Goal: Task Accomplishment & Management: Complete application form

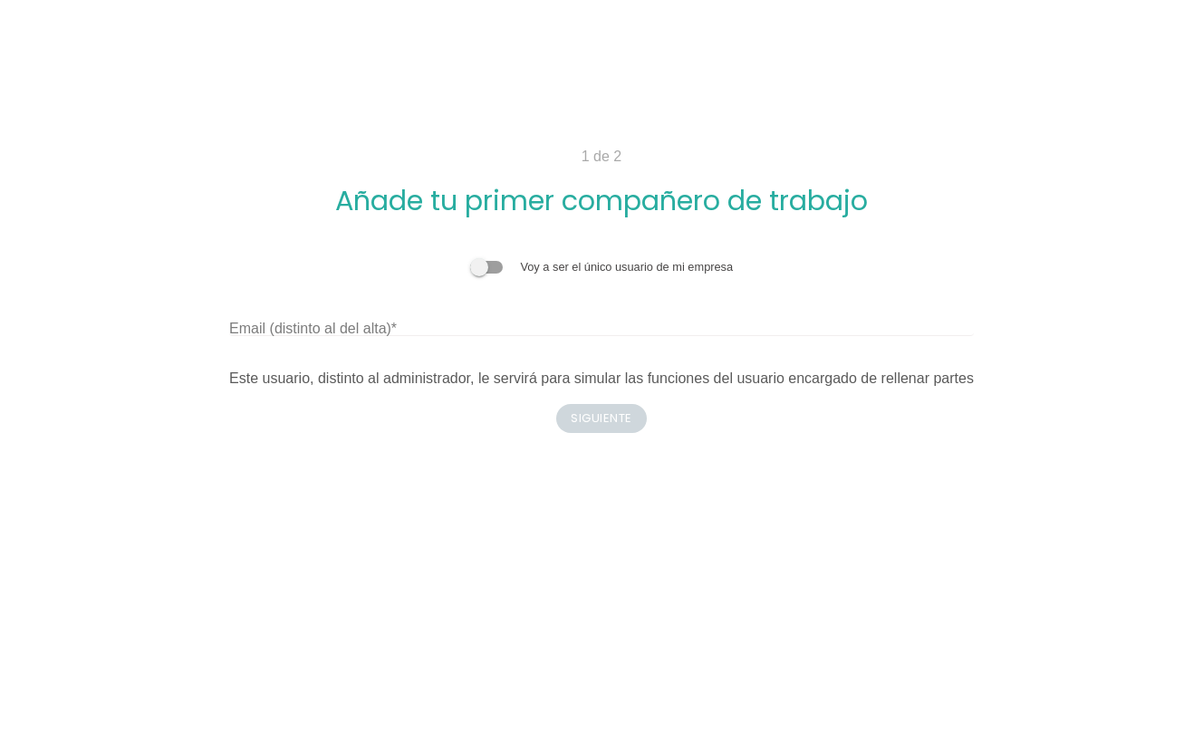
click at [476, 265] on span at bounding box center [486, 267] width 33 height 13
click at [470, 258] on input "checkbox" at bounding box center [470, 258] width 0 height 0
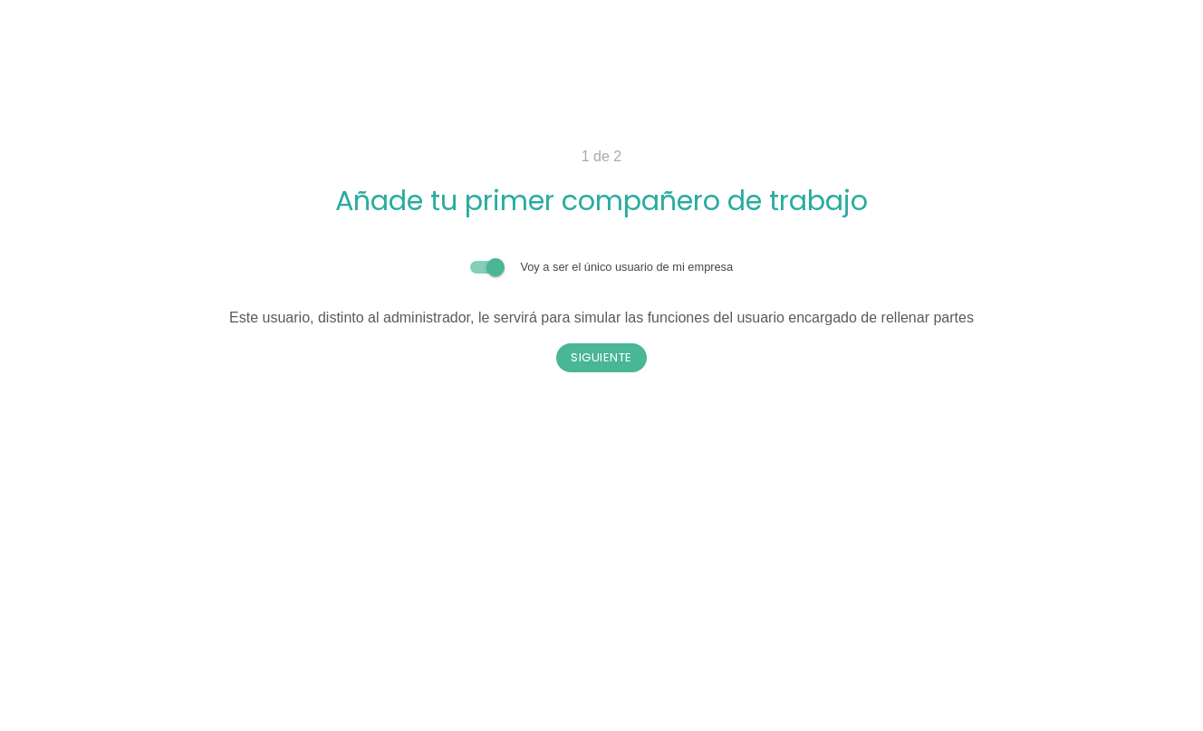
click at [503, 265] on span at bounding box center [486, 267] width 33 height 13
click at [470, 258] on input "checkbox" at bounding box center [470, 258] width 0 height 0
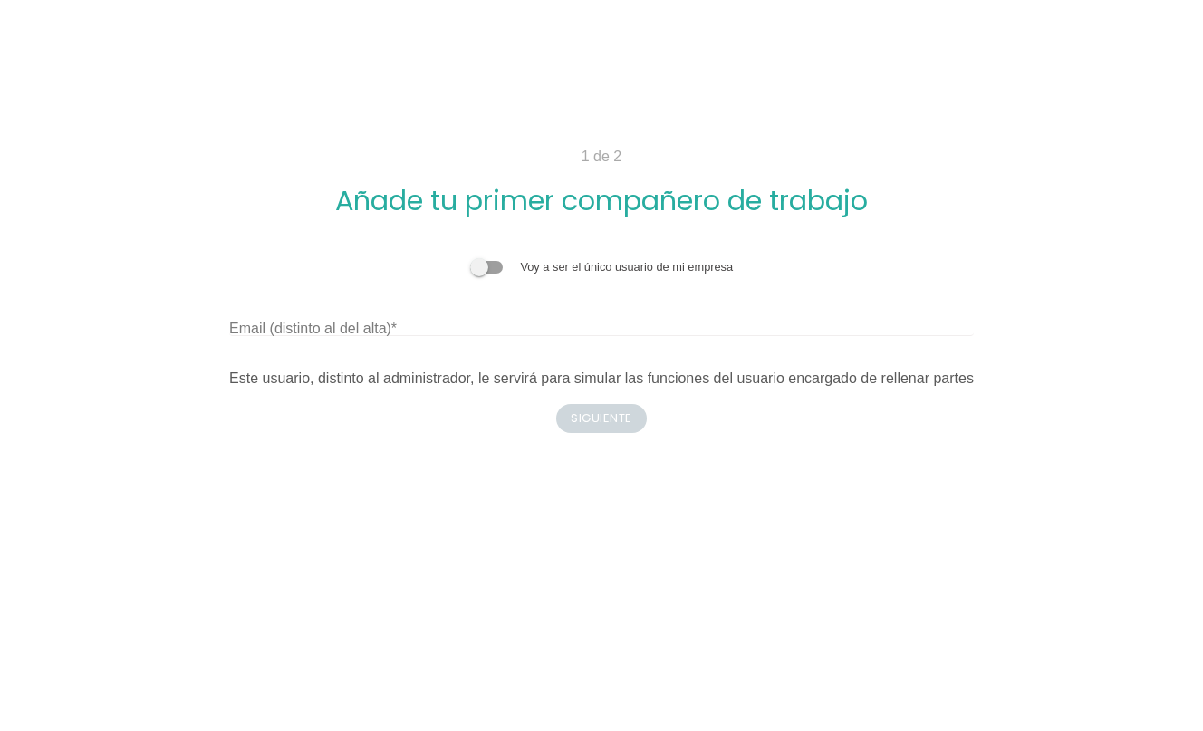
click at [504, 266] on label at bounding box center [495, 267] width 51 height 14
click at [470, 258] on input "checkbox" at bounding box center [470, 258] width 0 height 0
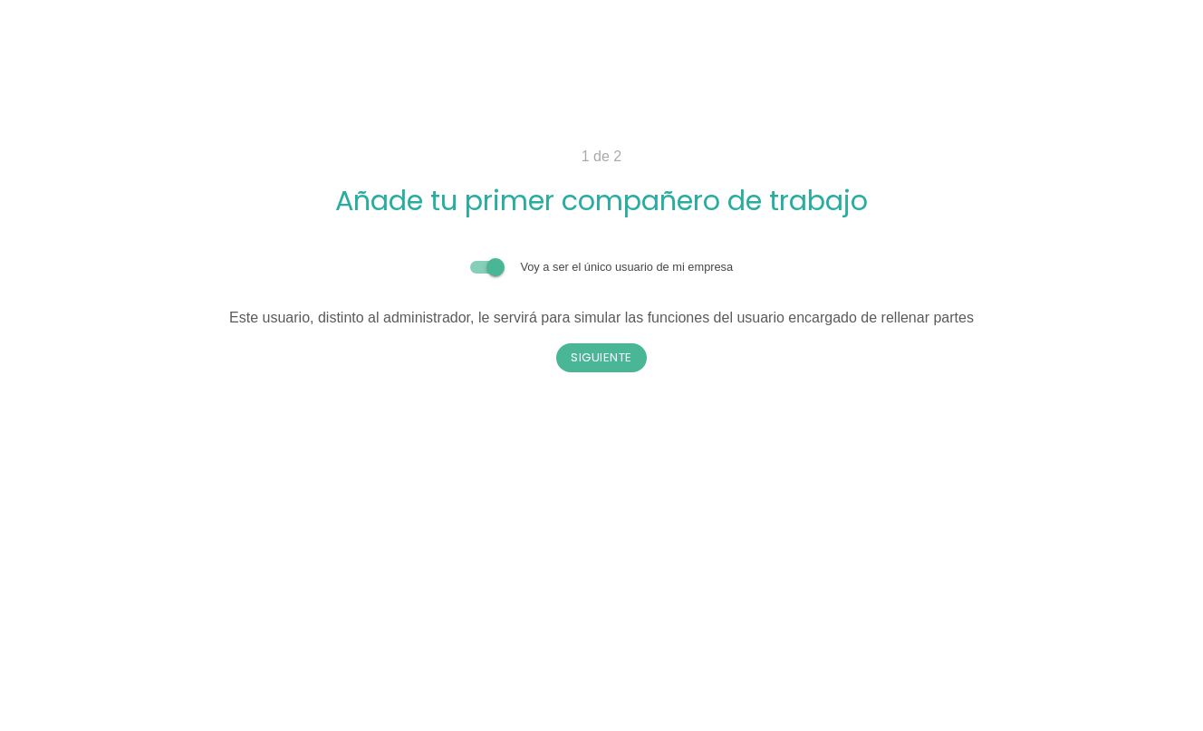
click at [505, 267] on label at bounding box center [495, 267] width 51 height 14
click at [470, 258] on input "checkbox" at bounding box center [470, 258] width 0 height 0
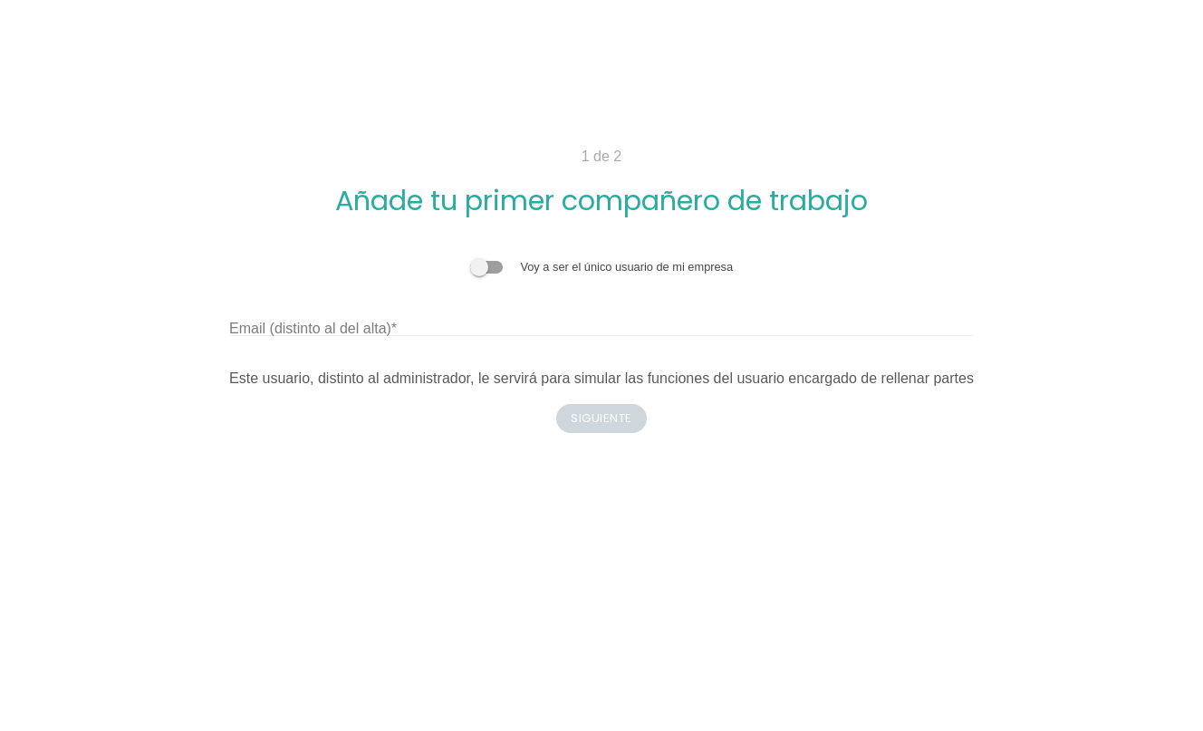
click at [496, 378] on div "Este usuario, distinto al administrador, le servirá para simular las funciones …" at bounding box center [601, 379] width 745 height 22
click at [612, 411] on div "1 de 2 Añade tu primer compañero de trabajo Voy a ser el único usuario de mi em…" at bounding box center [601, 289] width 842 height 287
click at [471, 274] on span at bounding box center [486, 267] width 33 height 13
click at [470, 258] on input "checkbox" at bounding box center [470, 258] width 0 height 0
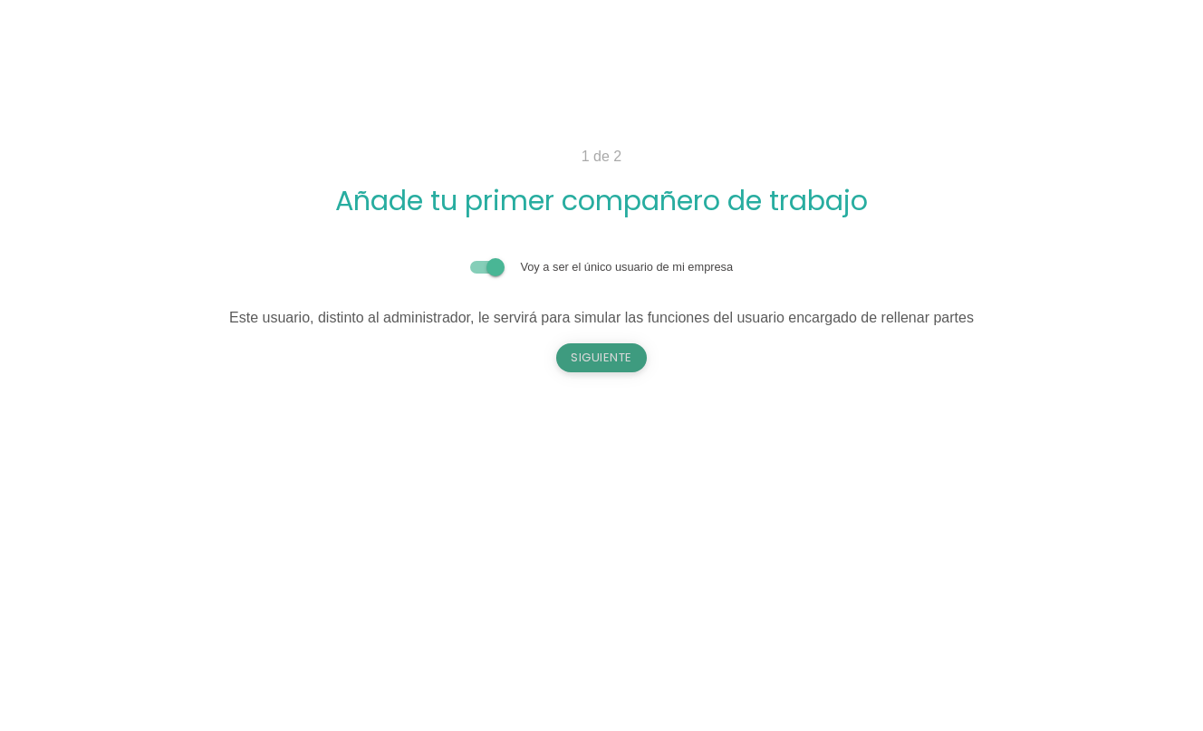
click at [593, 361] on button "Siguiente" at bounding box center [601, 357] width 91 height 29
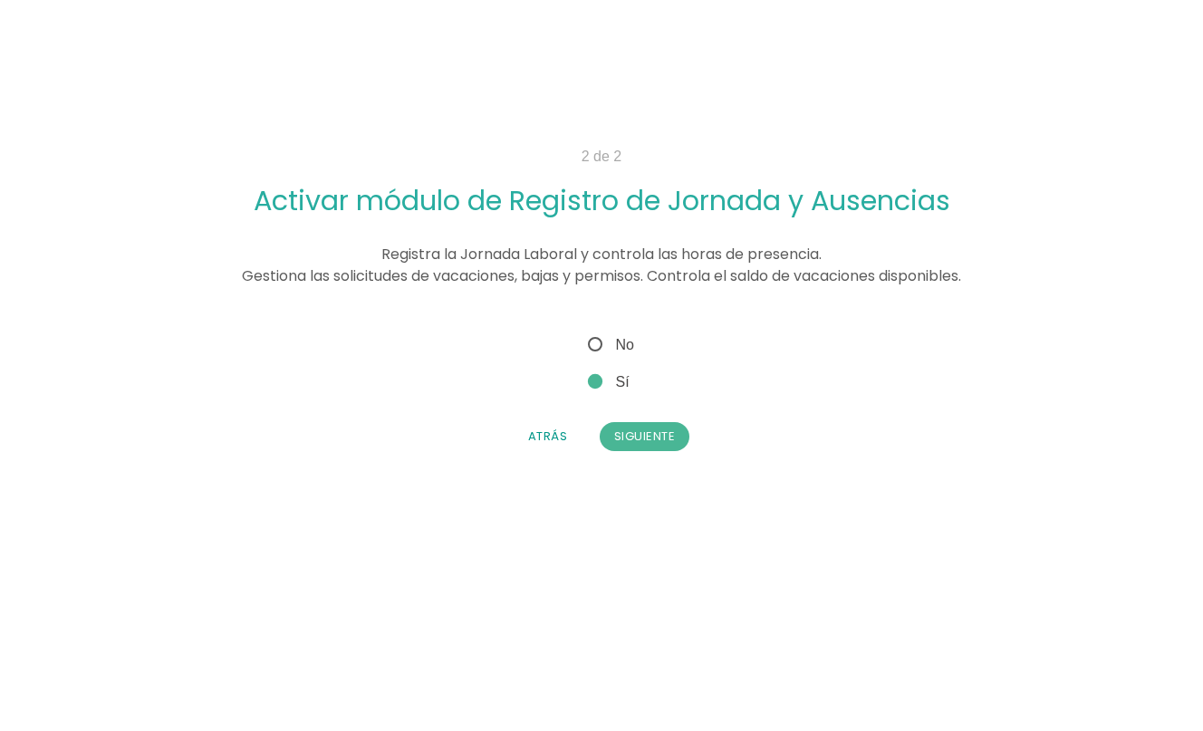
click at [649, 462] on div "Voy a ser el único usuario de mi empresa Email (distinto al del alta) Este usua…" at bounding box center [601, 392] width 842 height 147
click at [649, 453] on div "Voy a ser el único usuario de mi empresa Email (distinto al del alta) Este usua…" at bounding box center [601, 392] width 842 height 147
click at [650, 438] on button "Siguiente" at bounding box center [645, 436] width 91 height 29
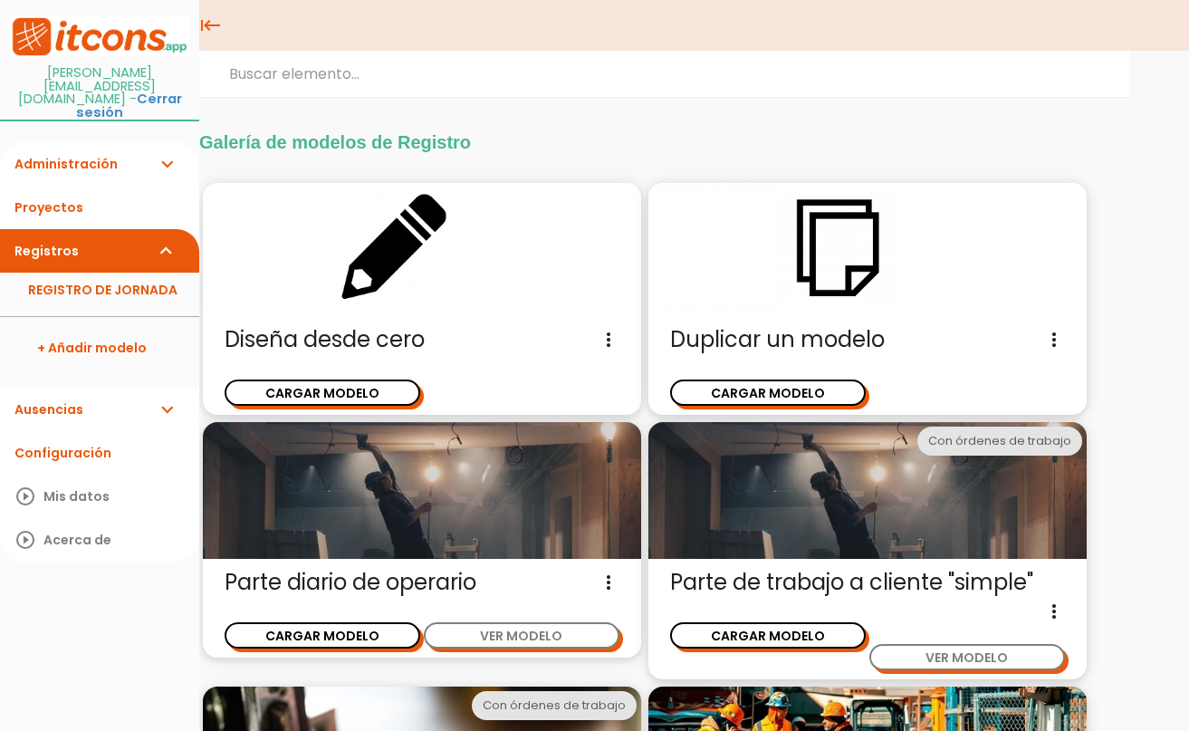
drag, startPoint x: 10, startPoint y: 571, endPoint x: 46, endPoint y: 558, distance: 38.4
click at [8, 570] on ul "arrow_back [PERSON_NAME][EMAIL_ADDRESS][DOMAIN_NAME] - Cerrar sesión" at bounding box center [99, 392] width 199 height 785
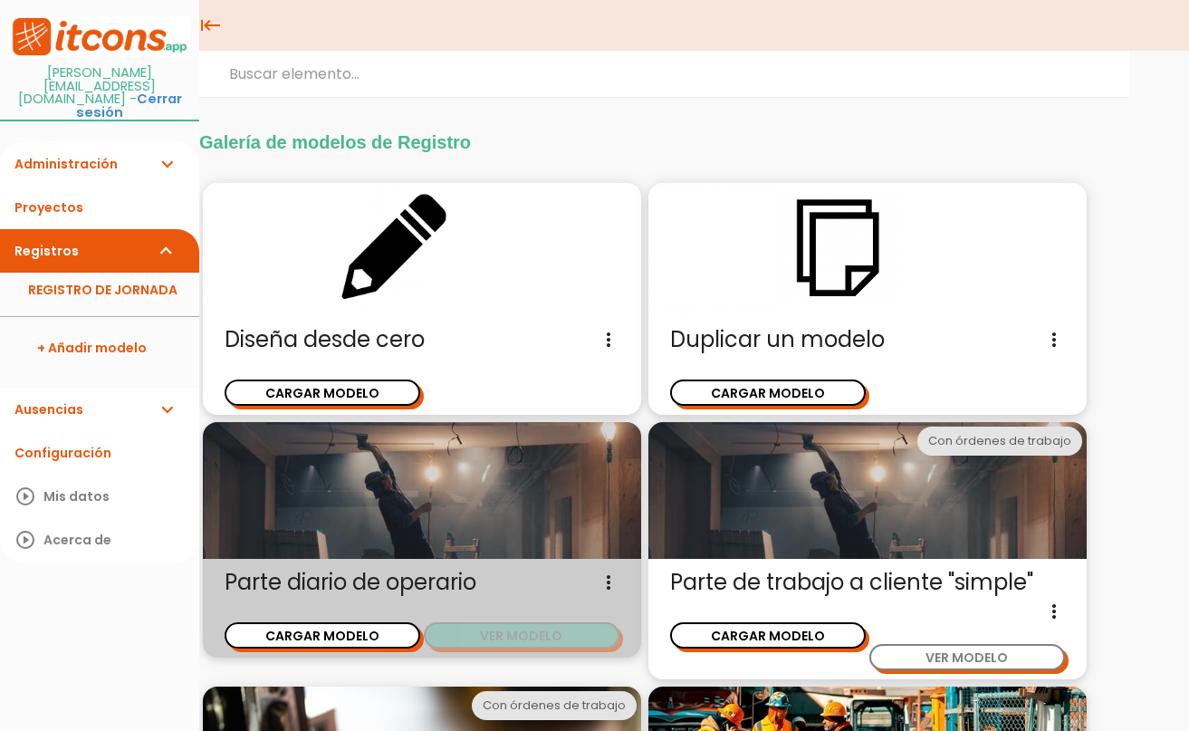
click at [620, 622] on button "VER MODELO" at bounding box center [522, 635] width 196 height 26
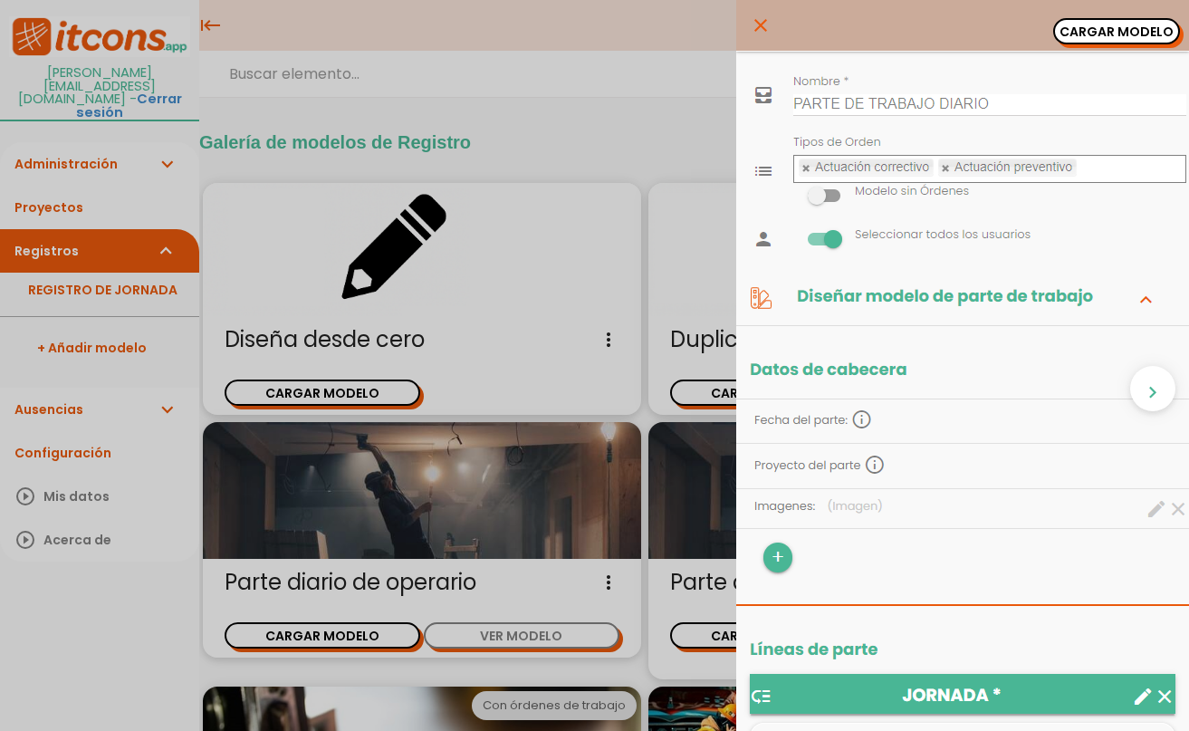
drag, startPoint x: 859, startPoint y: 425, endPoint x: 848, endPoint y: 416, distance: 14.2
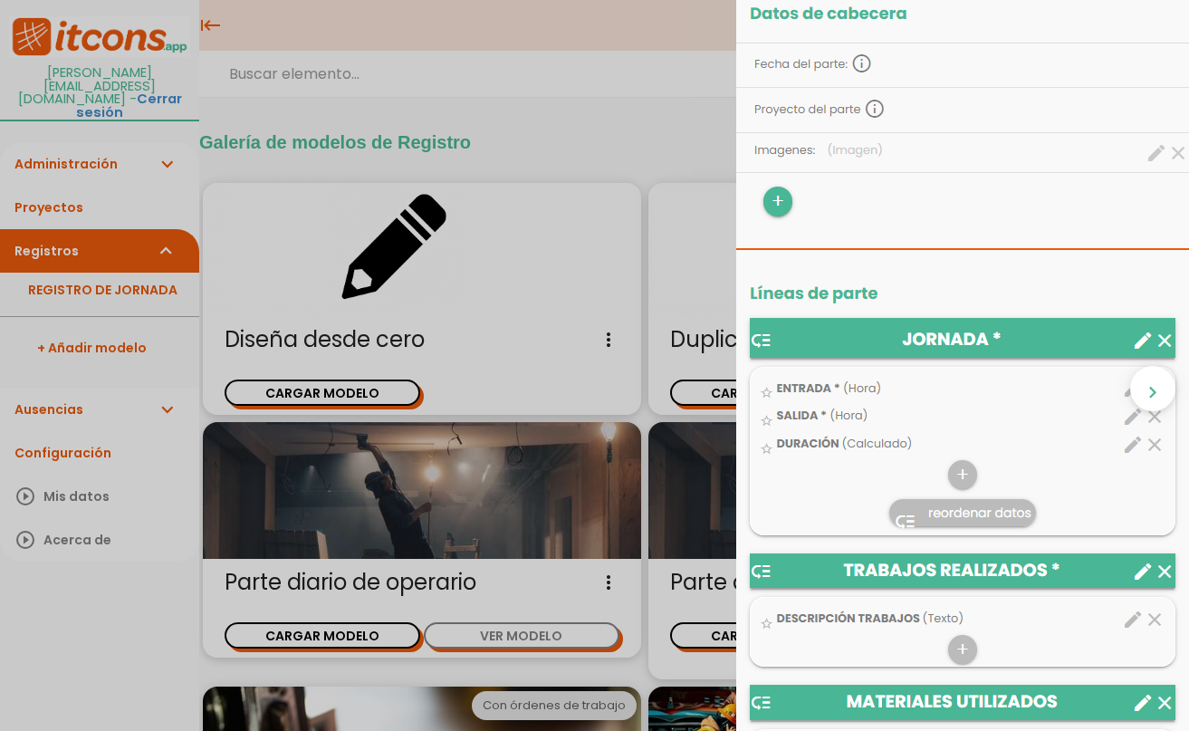
scroll to position [453, 0]
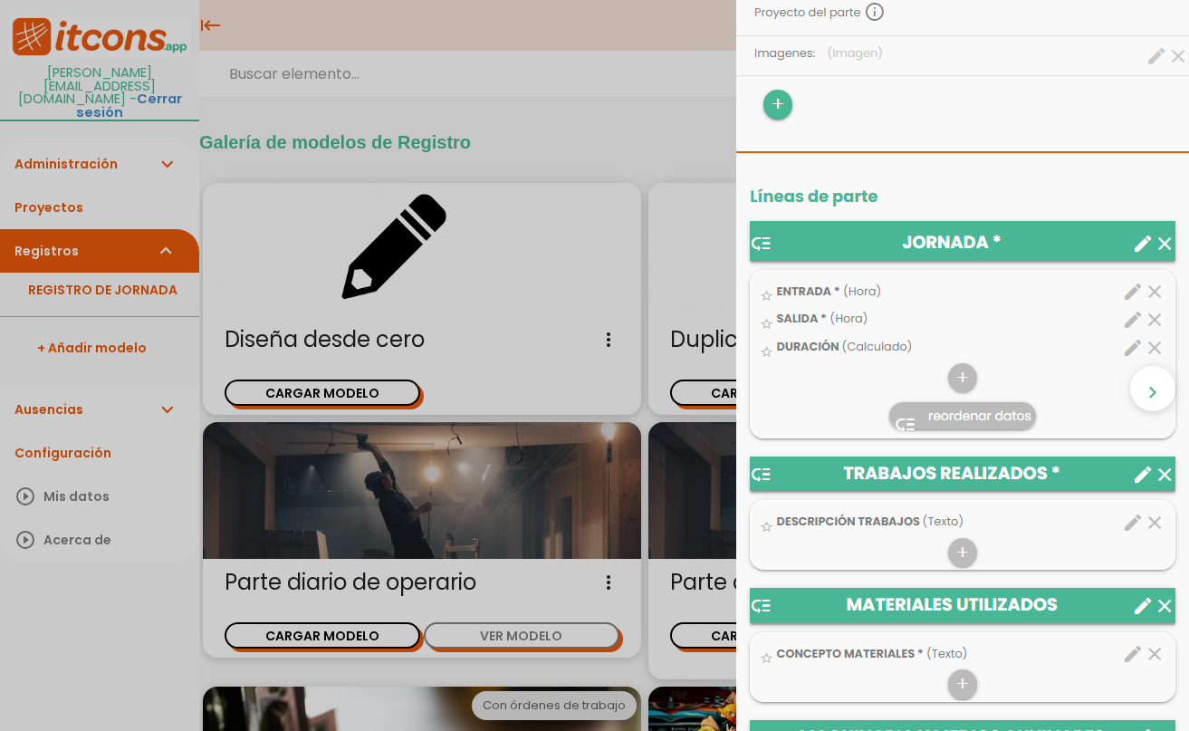
click at [903, 528] on img at bounding box center [962, 712] width 453 height 2228
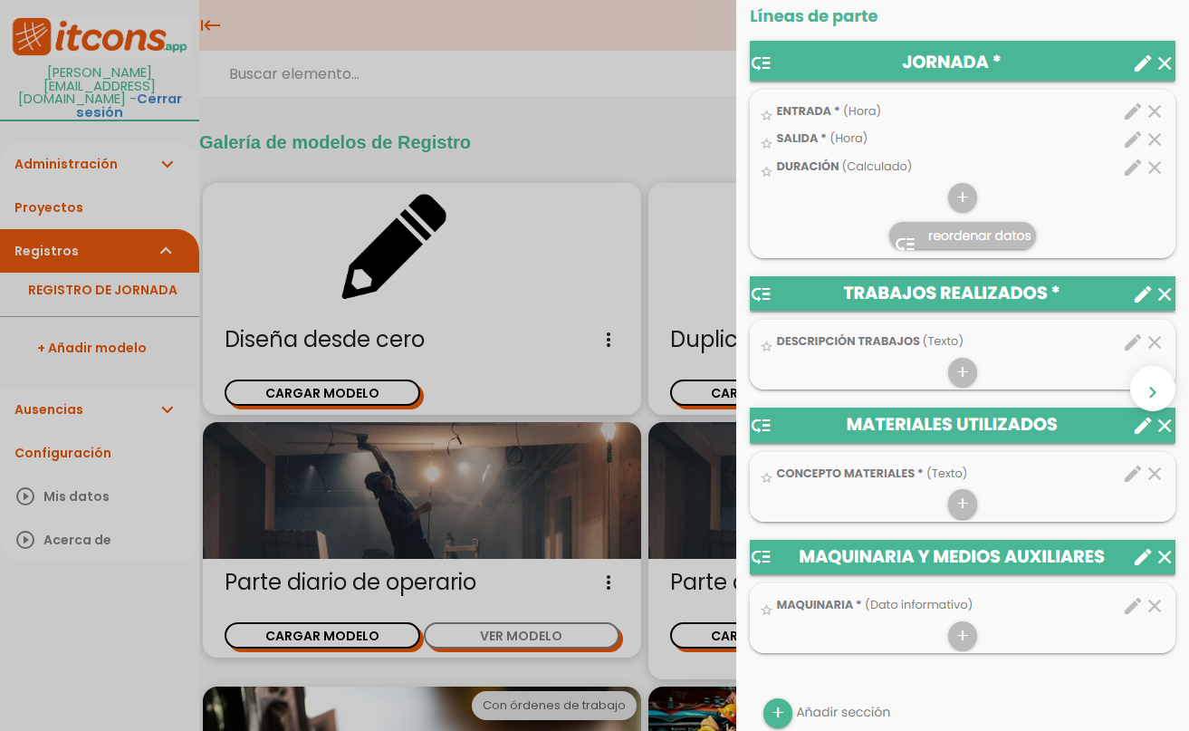
scroll to position [634, 0]
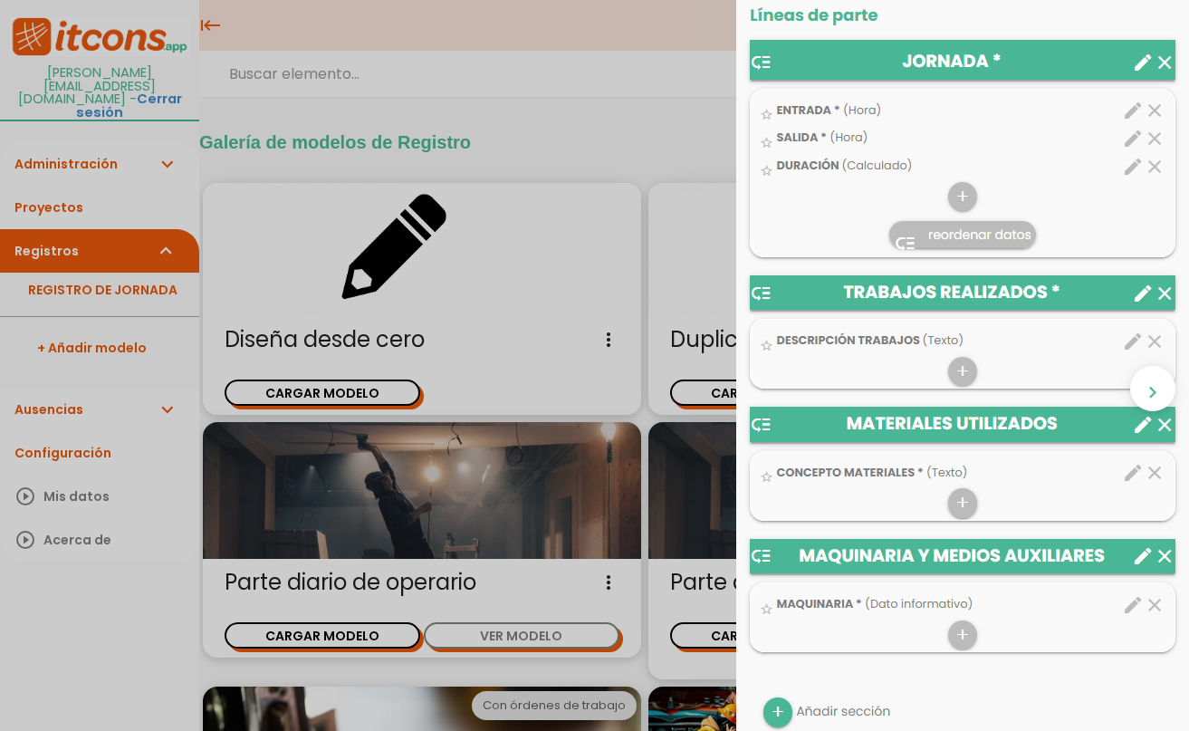
click at [933, 480] on img at bounding box center [962, 531] width 453 height 2228
click at [943, 507] on img at bounding box center [962, 531] width 453 height 2228
click at [947, 505] on img at bounding box center [962, 531] width 453 height 2228
click at [948, 505] on img at bounding box center [962, 531] width 453 height 2228
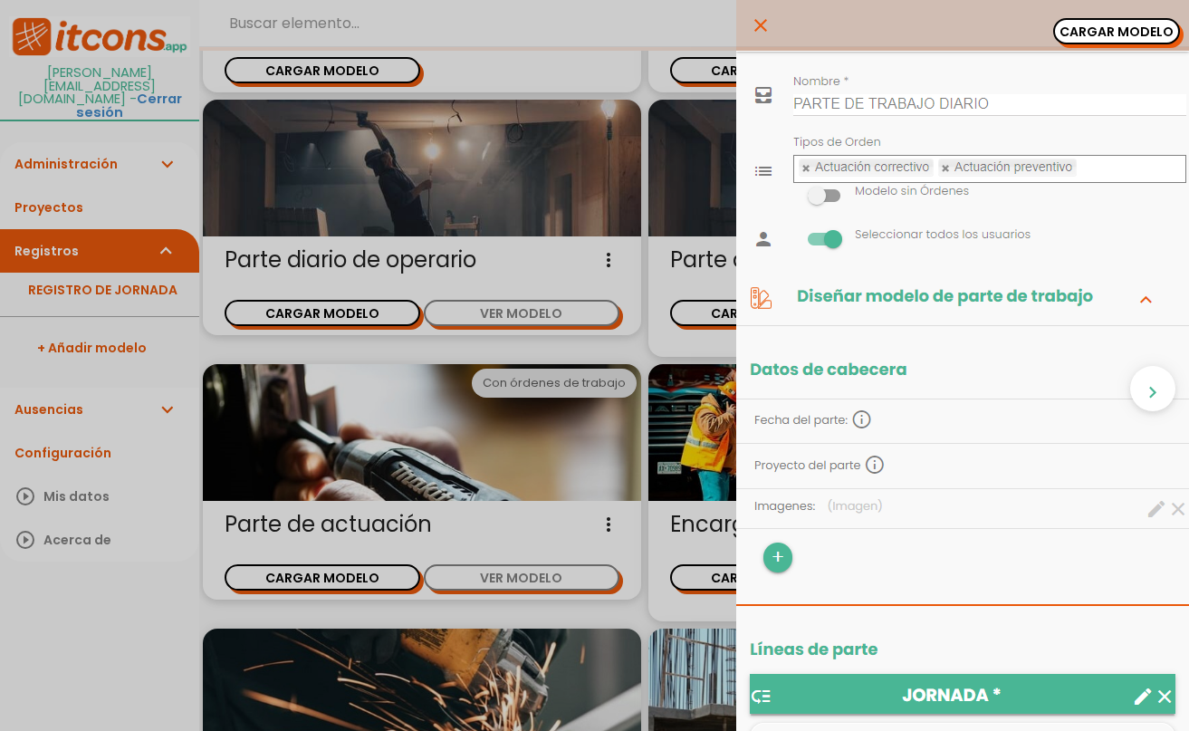
scroll to position [0, 0]
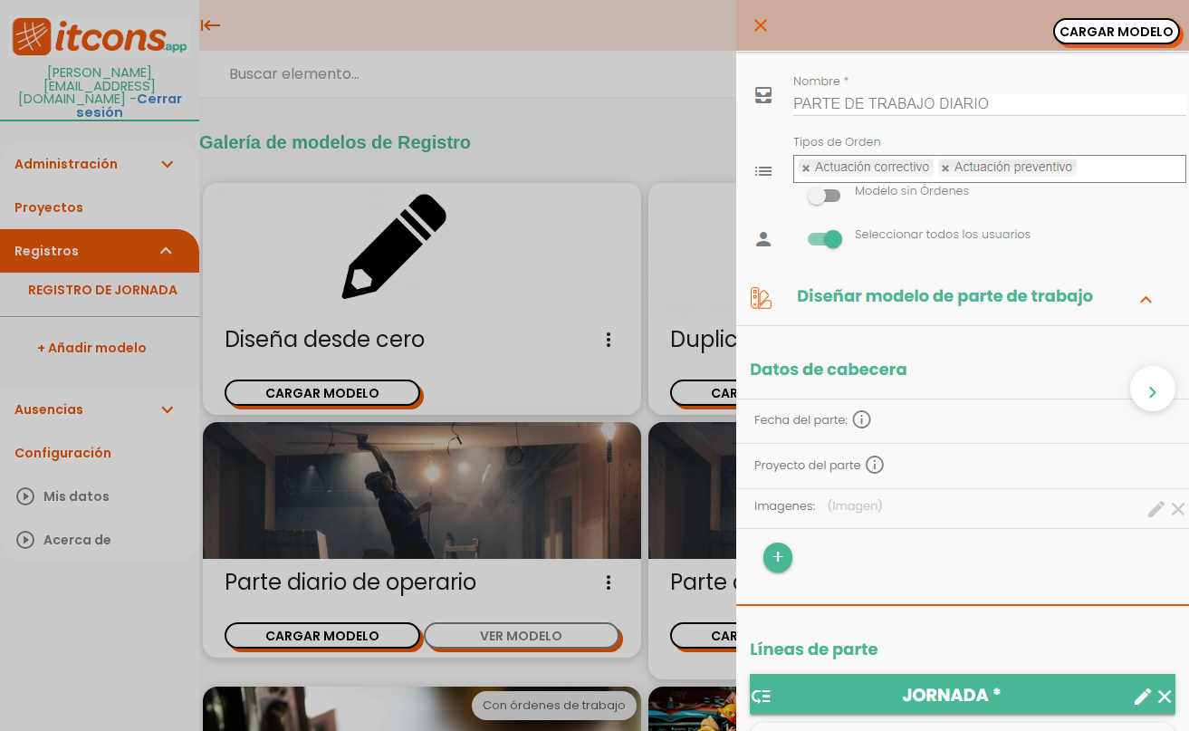
click at [750, 29] on icon "close" at bounding box center [761, 25] width 22 height 51
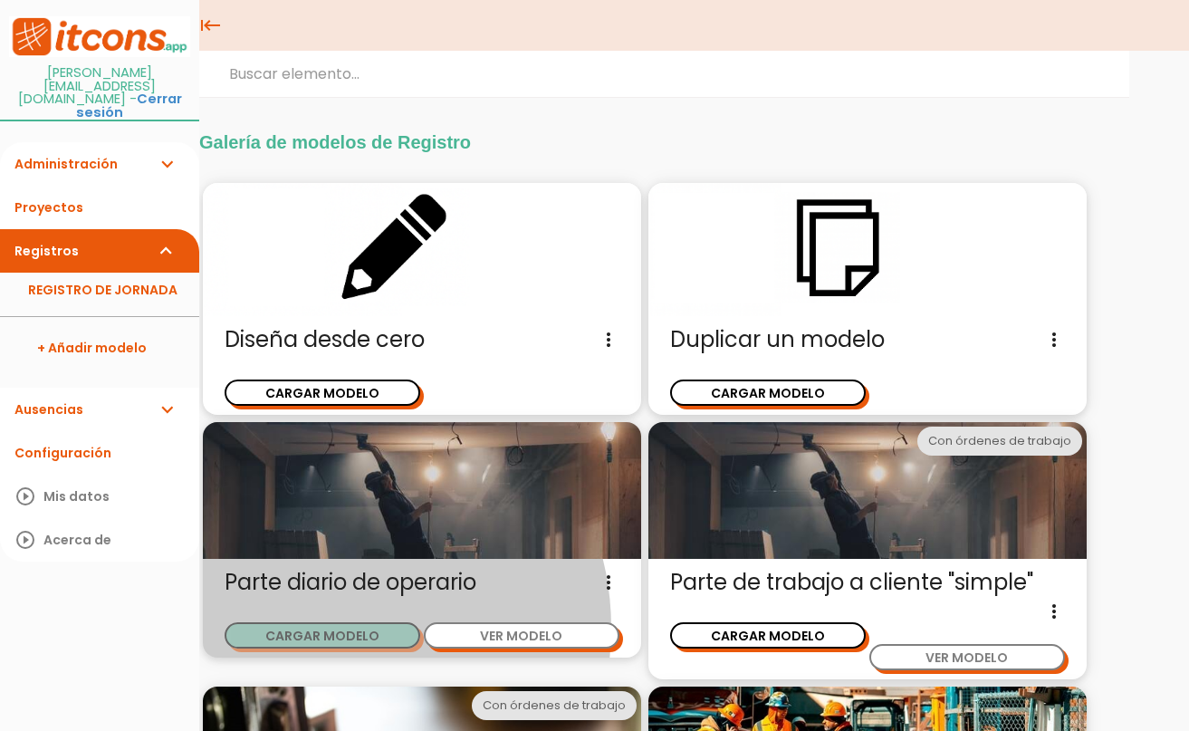
click at [420, 622] on button "CARGAR MODELO" at bounding box center [323, 635] width 196 height 26
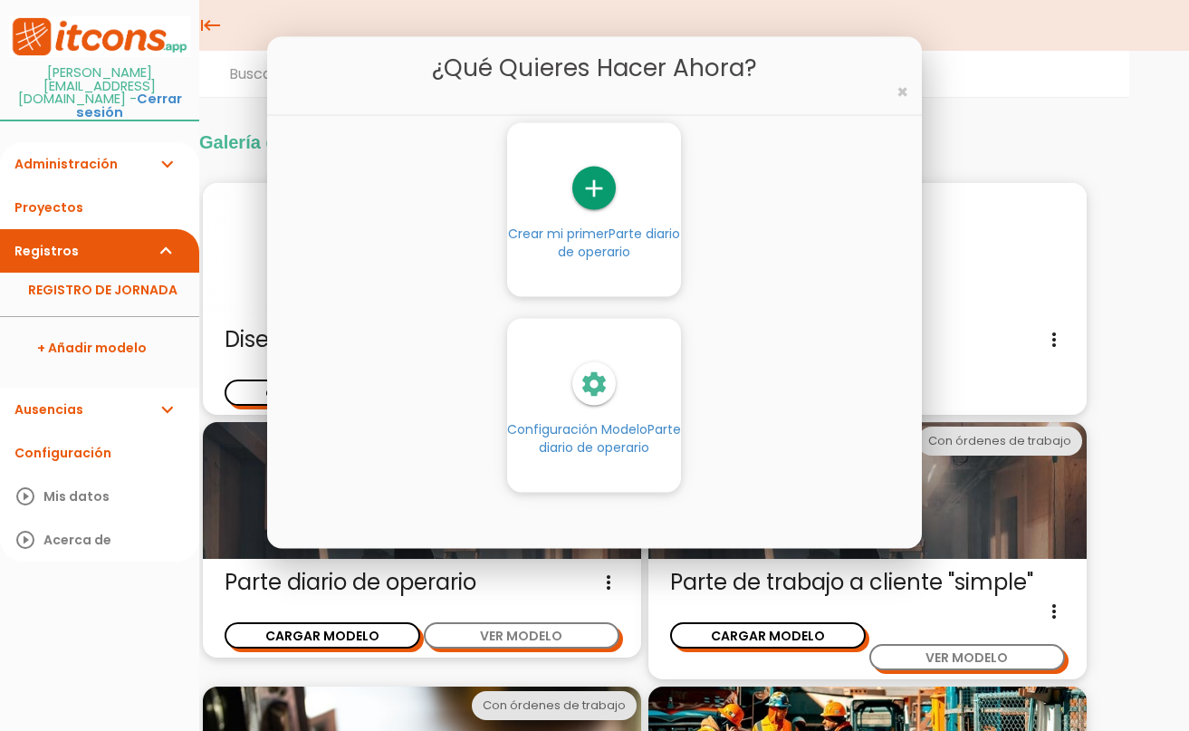
click at [893, 95] on div "¿Qué quieres hacer ahora? ×" at bounding box center [594, 75] width 654 height 79
click at [897, 95] on span "×" at bounding box center [903, 92] width 12 height 26
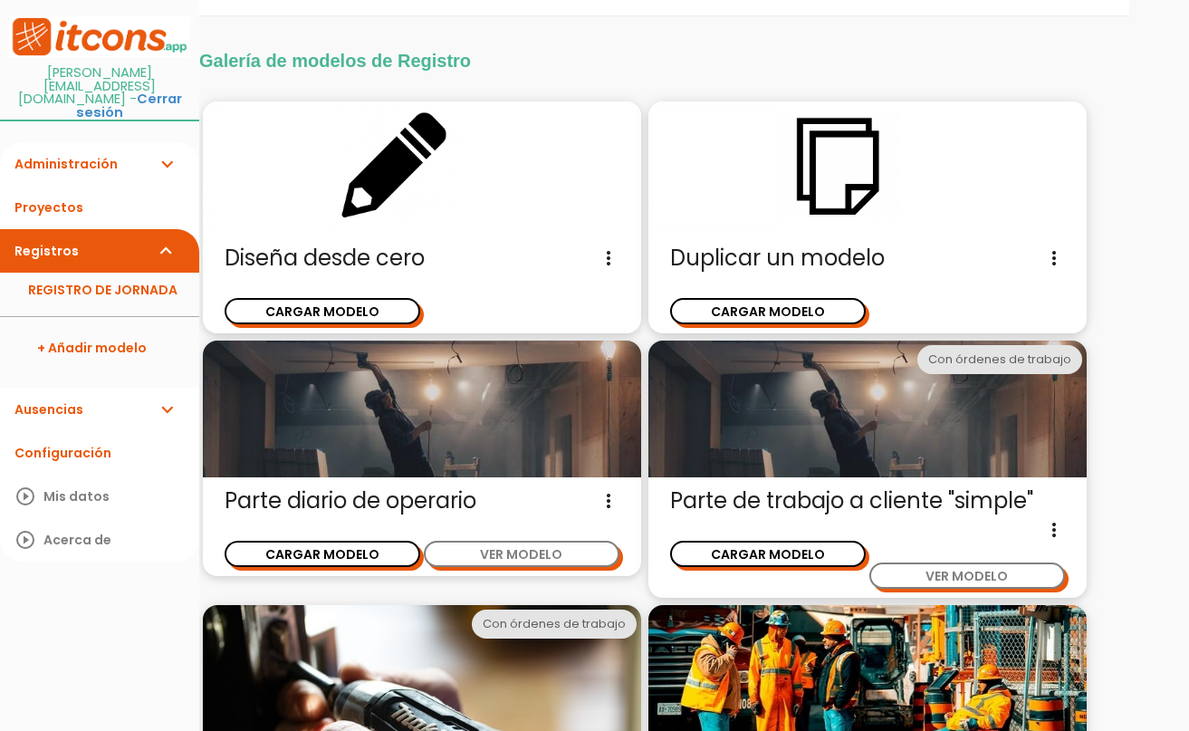
scroll to position [134, 0]
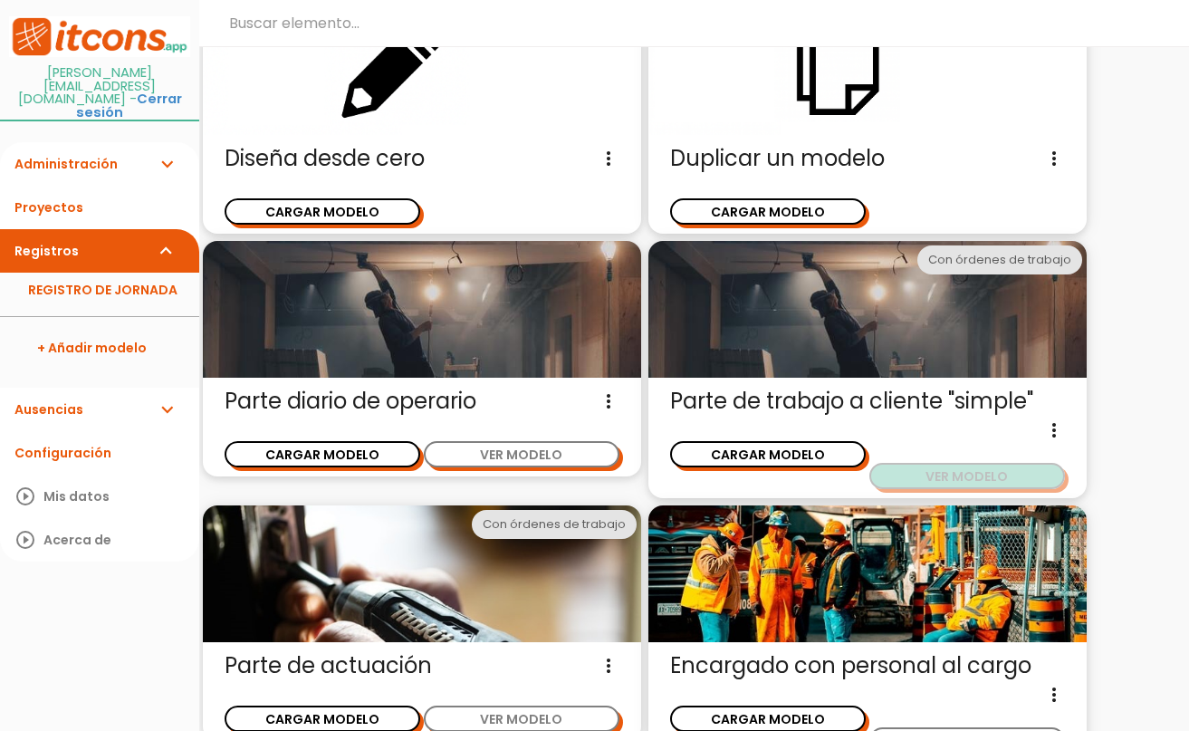
click at [870, 463] on button "VER MODELO" at bounding box center [968, 476] width 196 height 26
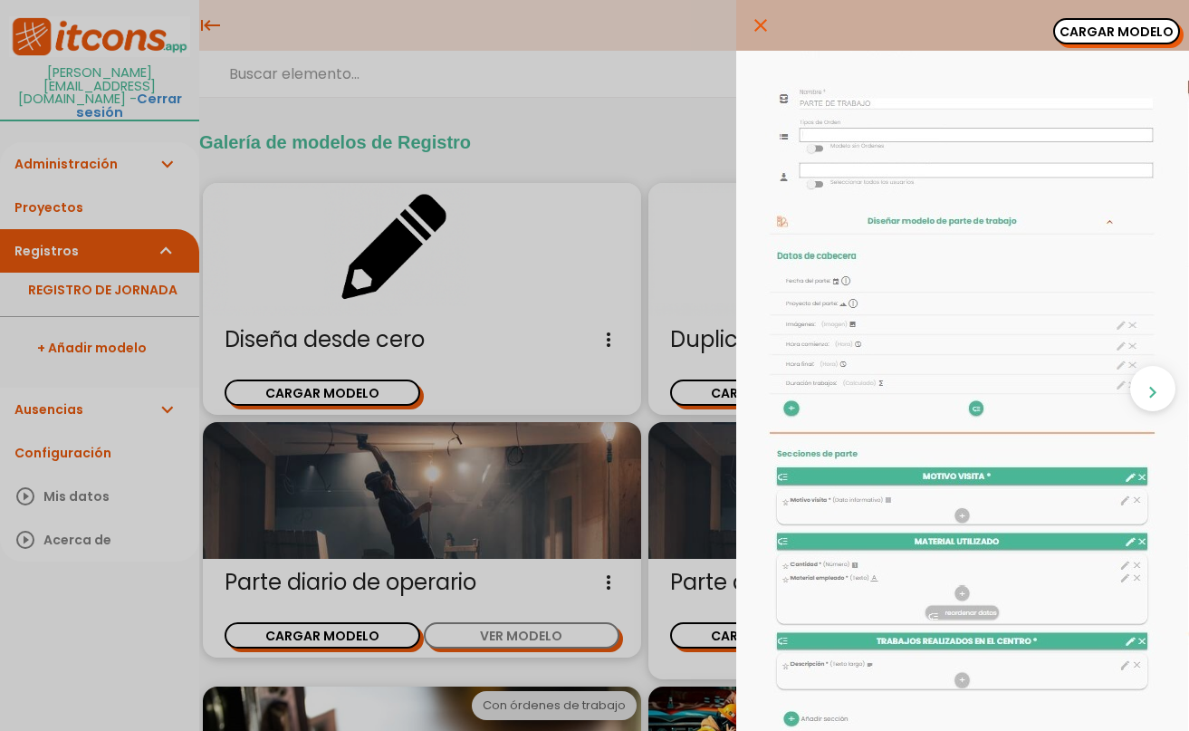
click at [858, 308] on img at bounding box center [962, 703] width 453 height 1305
click at [942, 505] on img at bounding box center [962, 703] width 453 height 1305
click at [750, 28] on icon "close" at bounding box center [761, 25] width 22 height 51
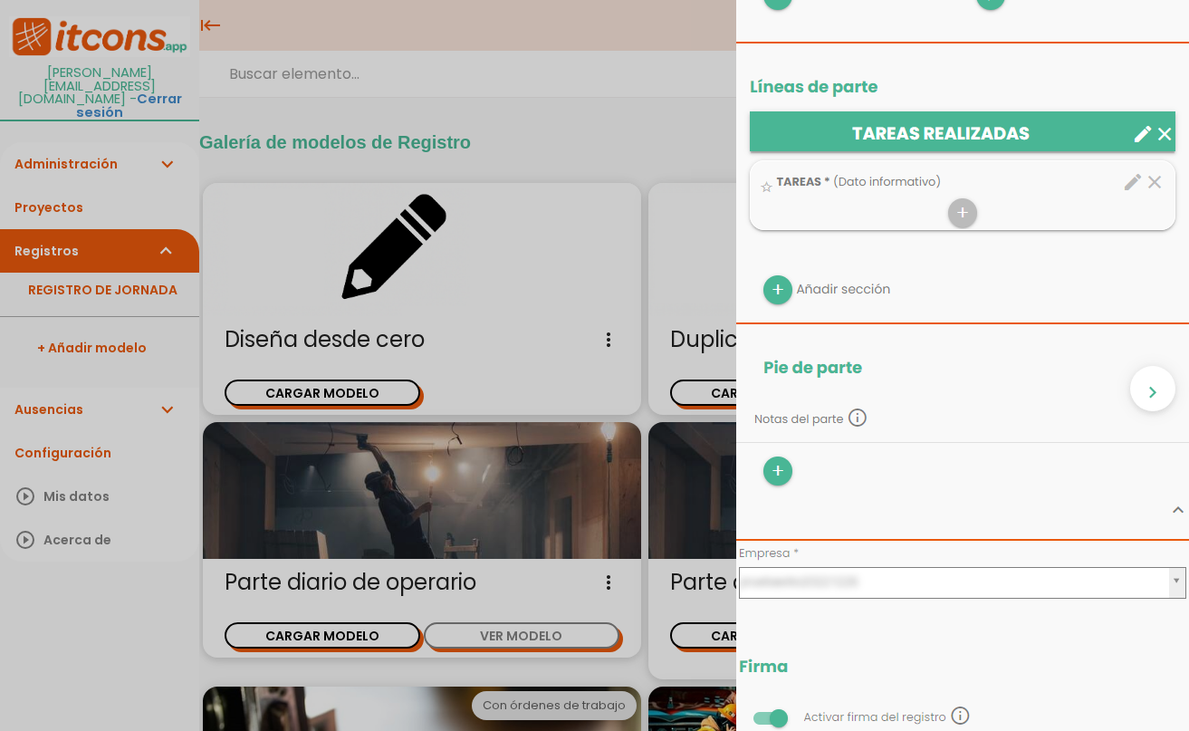
scroll to position [725, 0]
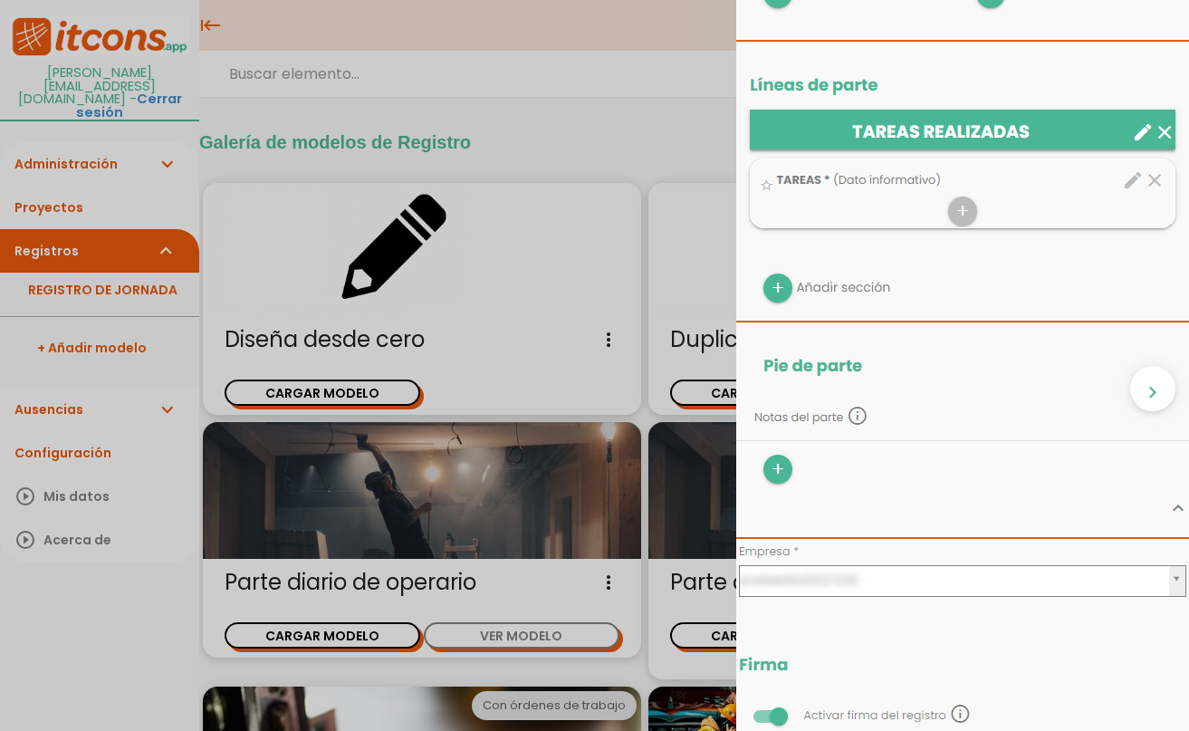
click at [623, 130] on div "close CARGAR MODELO chevron_right" at bounding box center [594, 365] width 1189 height 731
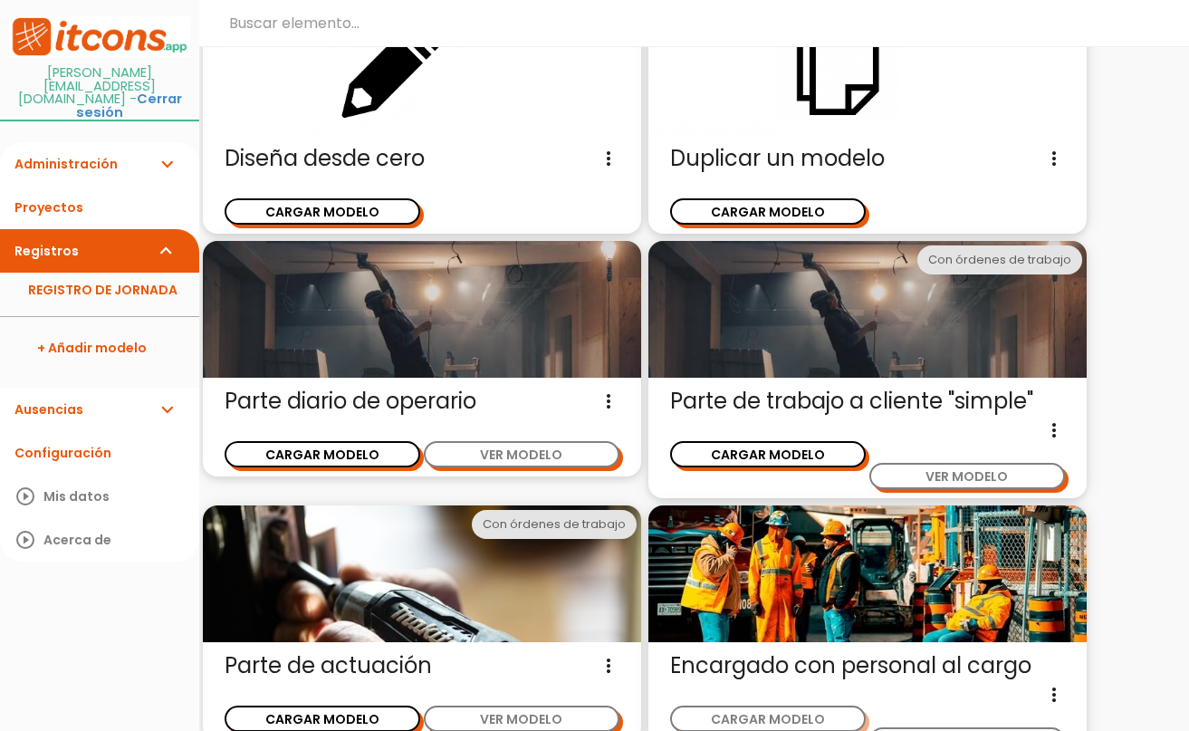
scroll to position [315, 0]
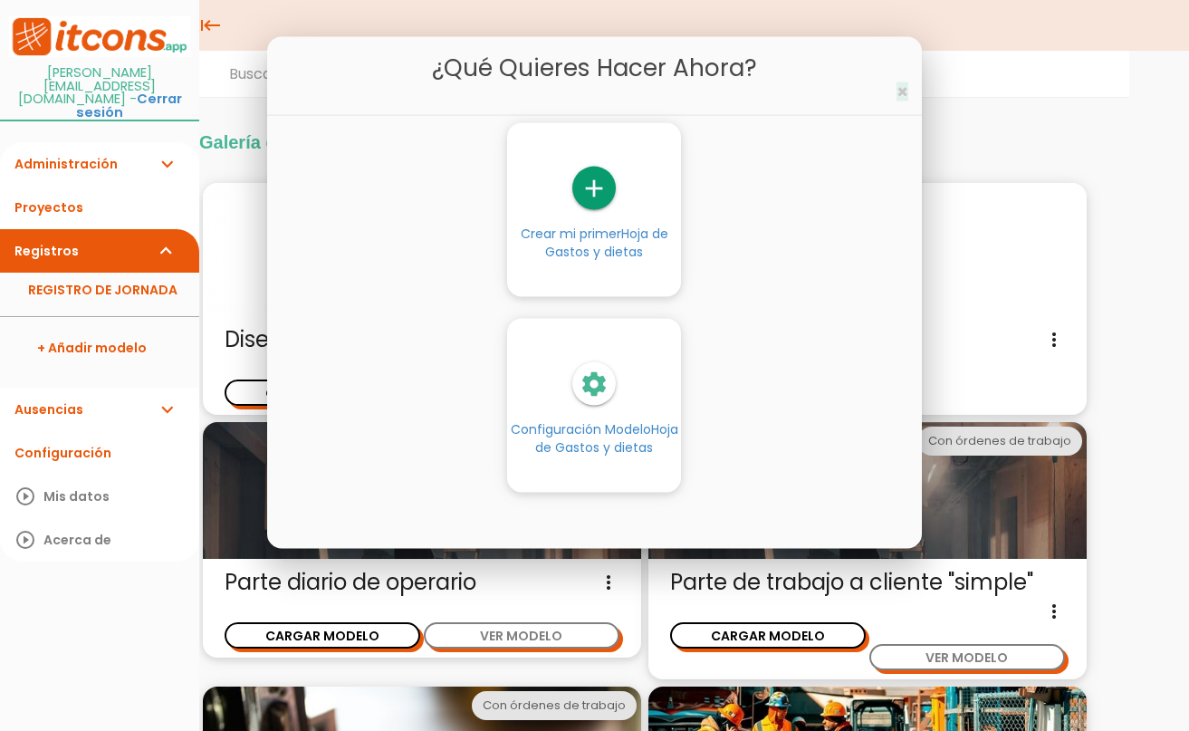
click at [904, 86] on span "×" at bounding box center [903, 92] width 12 height 26
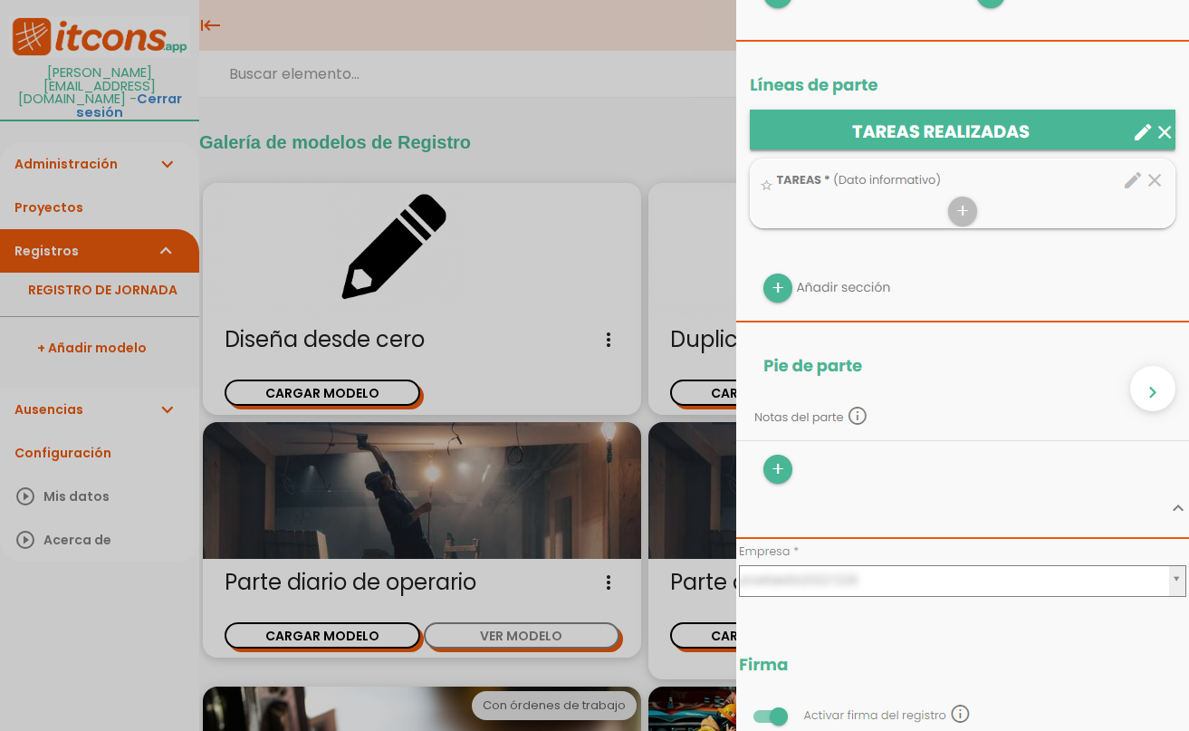
click at [574, 155] on div "close CARGAR MODELO chevron_right" at bounding box center [594, 365] width 1189 height 731
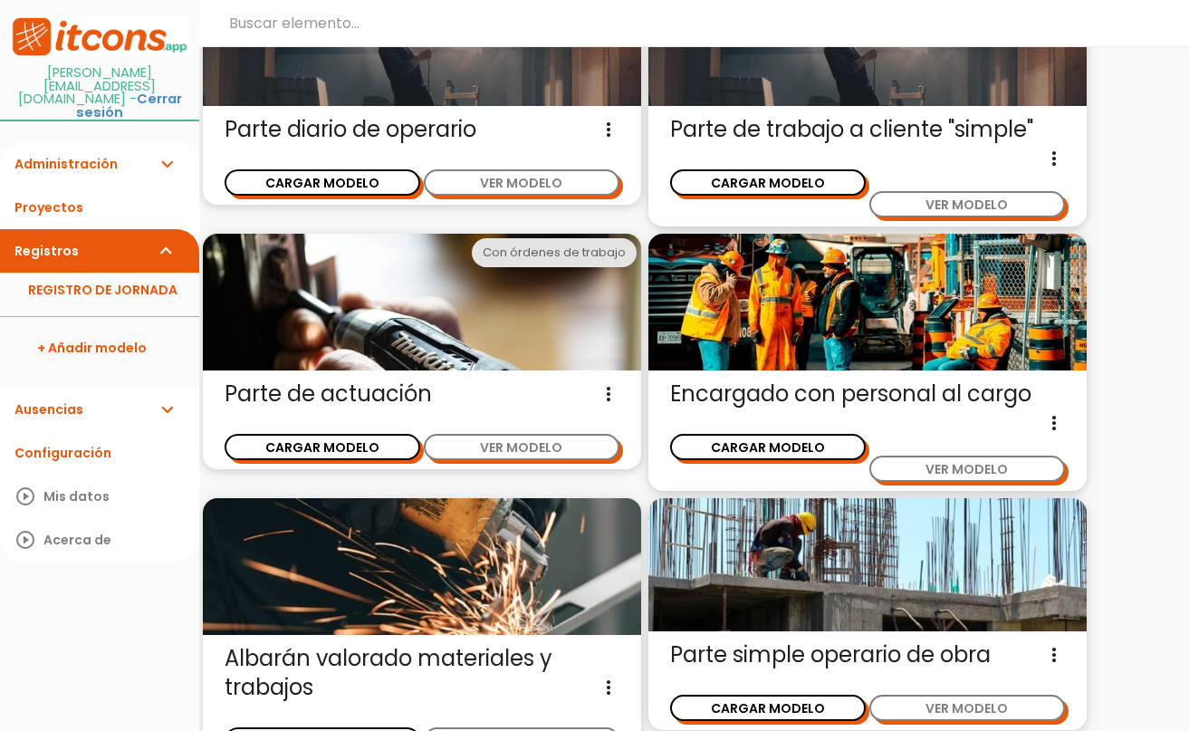
scroll to position [496, 0]
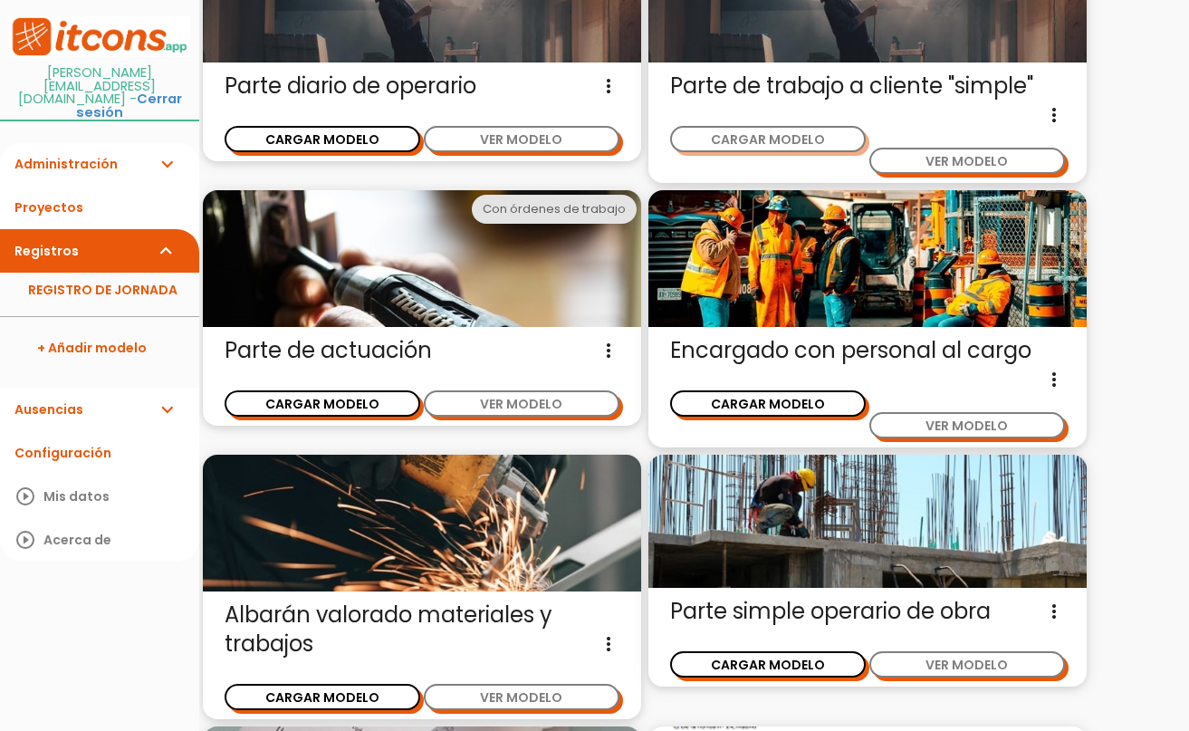
scroll to position [0, 0]
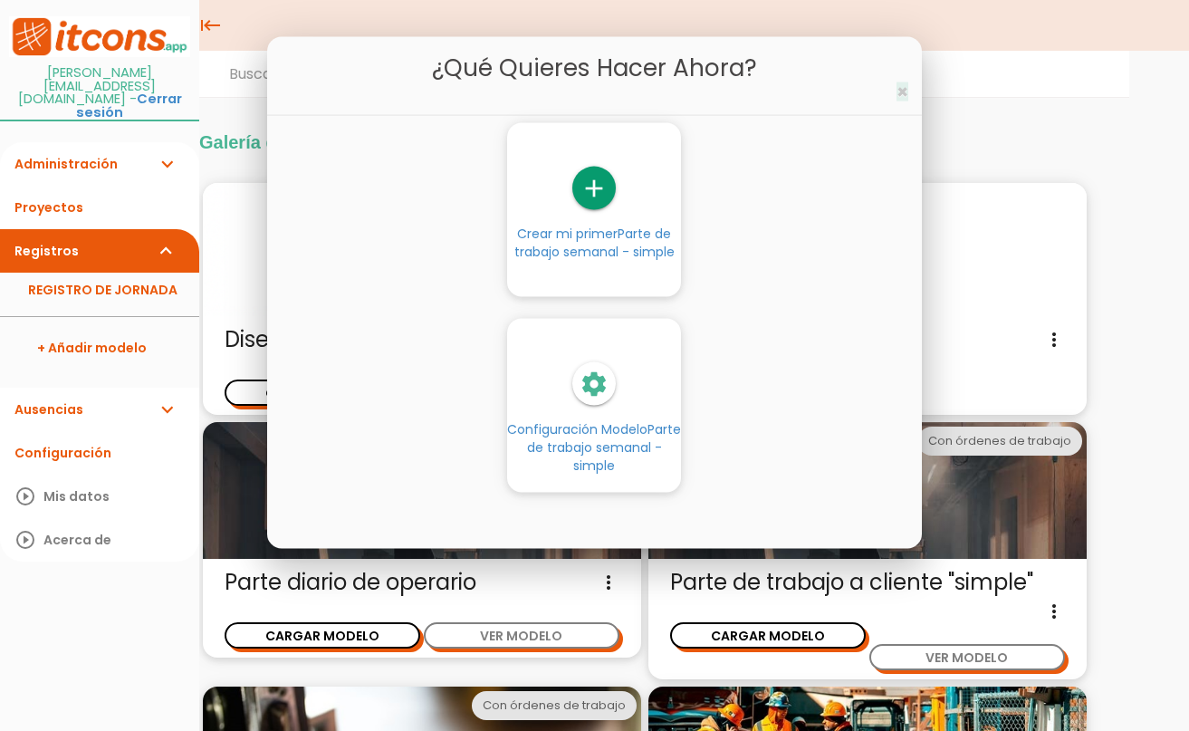
click at [901, 80] on span "×" at bounding box center [903, 92] width 12 height 26
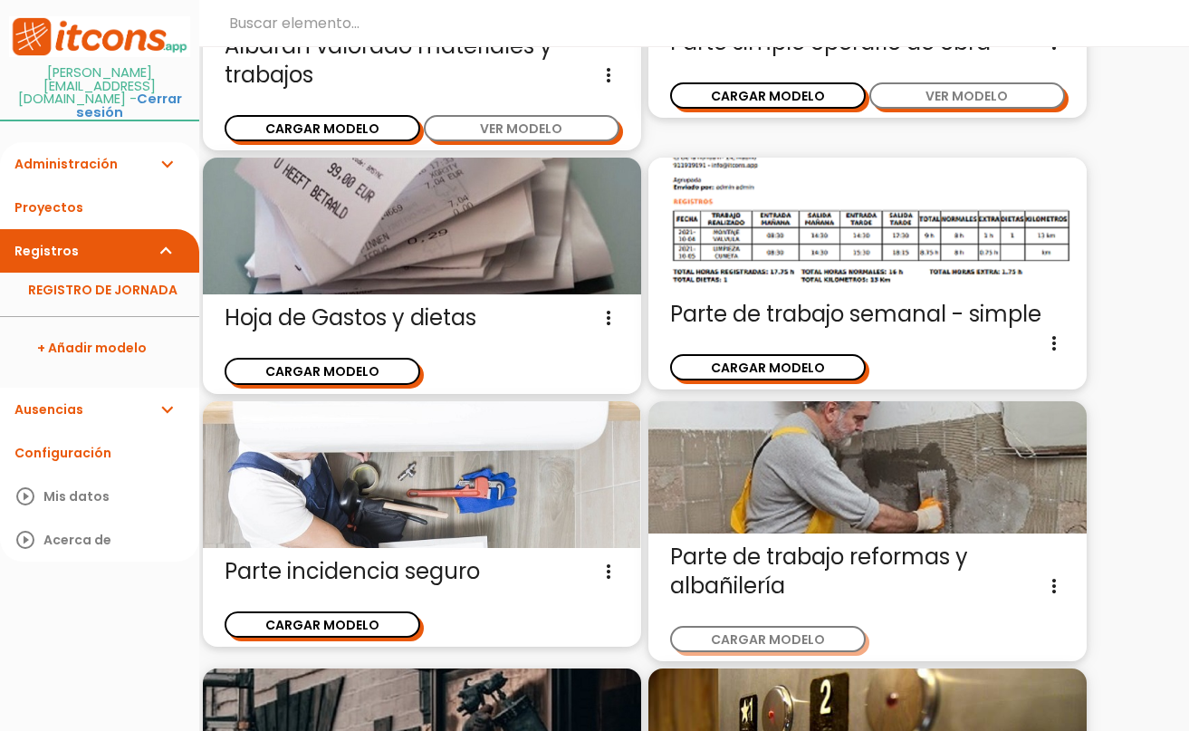
scroll to position [1040, 0]
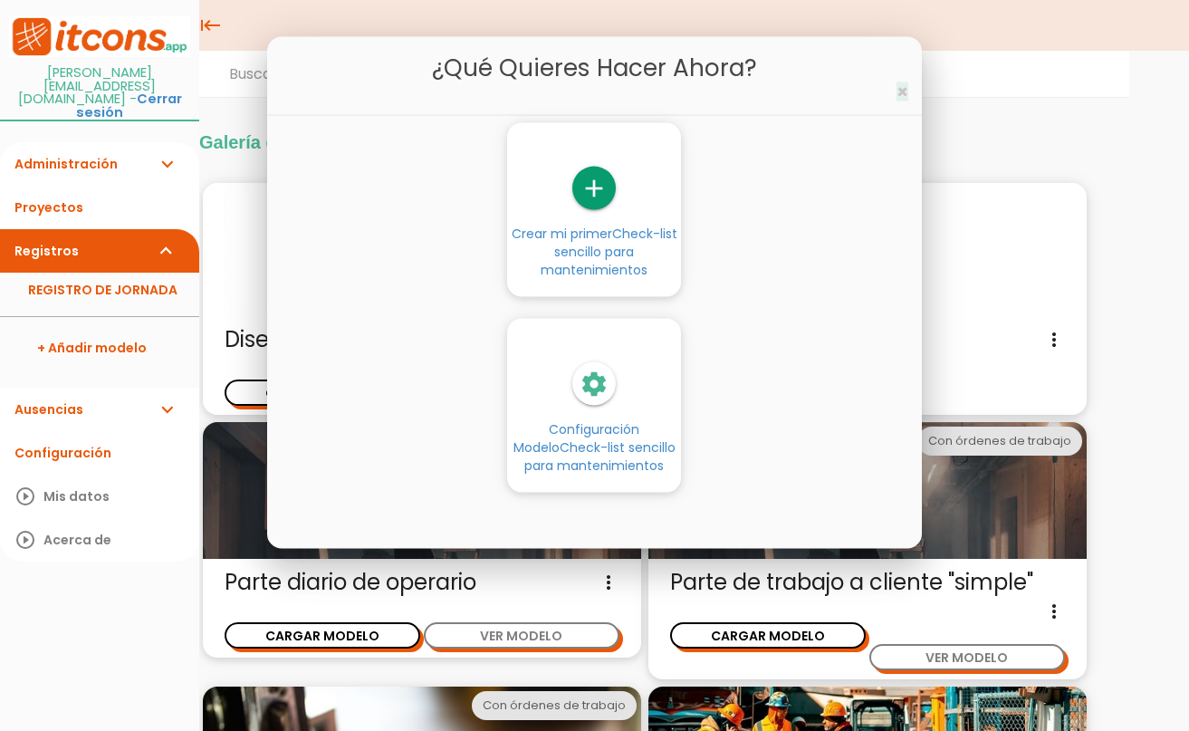
click at [900, 91] on span "×" at bounding box center [903, 92] width 12 height 26
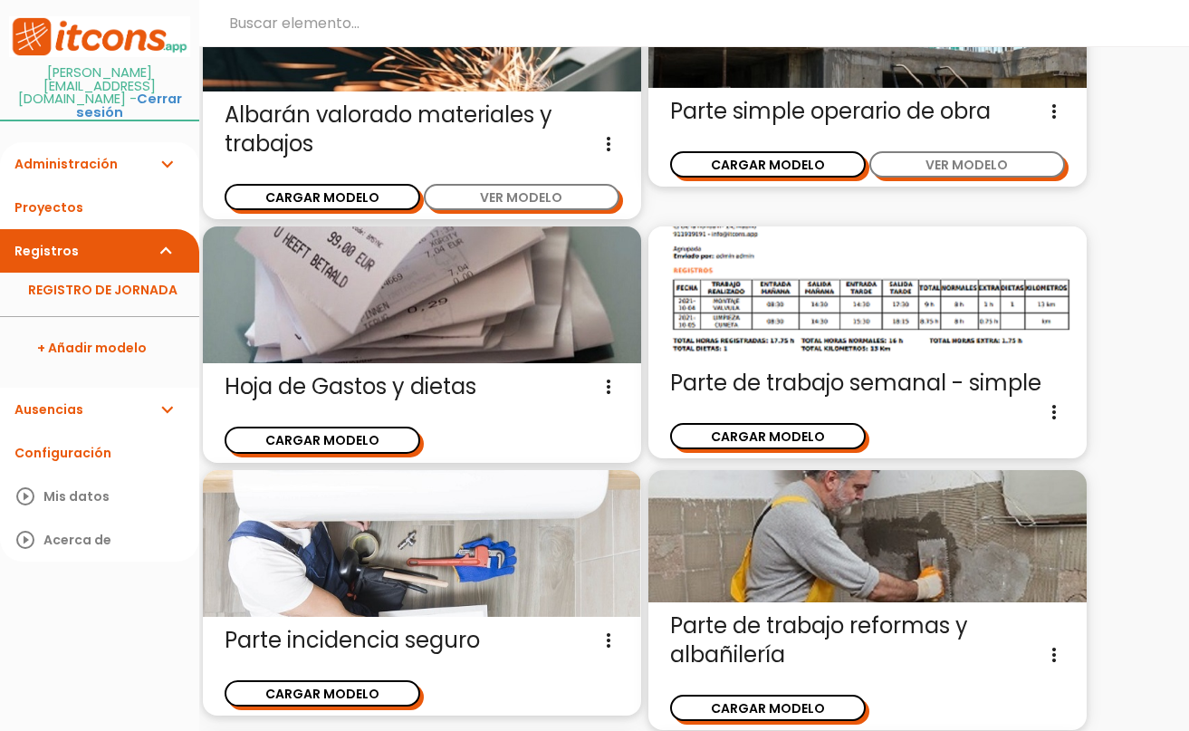
scroll to position [1131, 0]
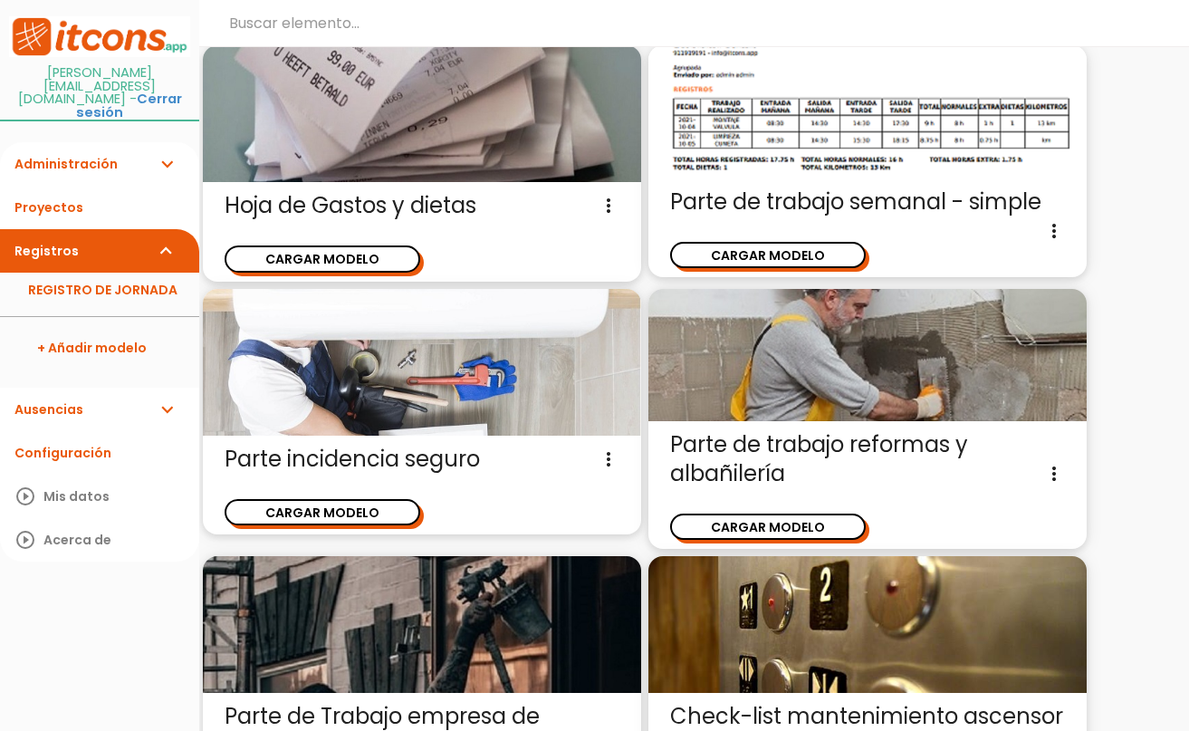
drag, startPoint x: 224, startPoint y: 344, endPoint x: 543, endPoint y: 387, distance: 321.7
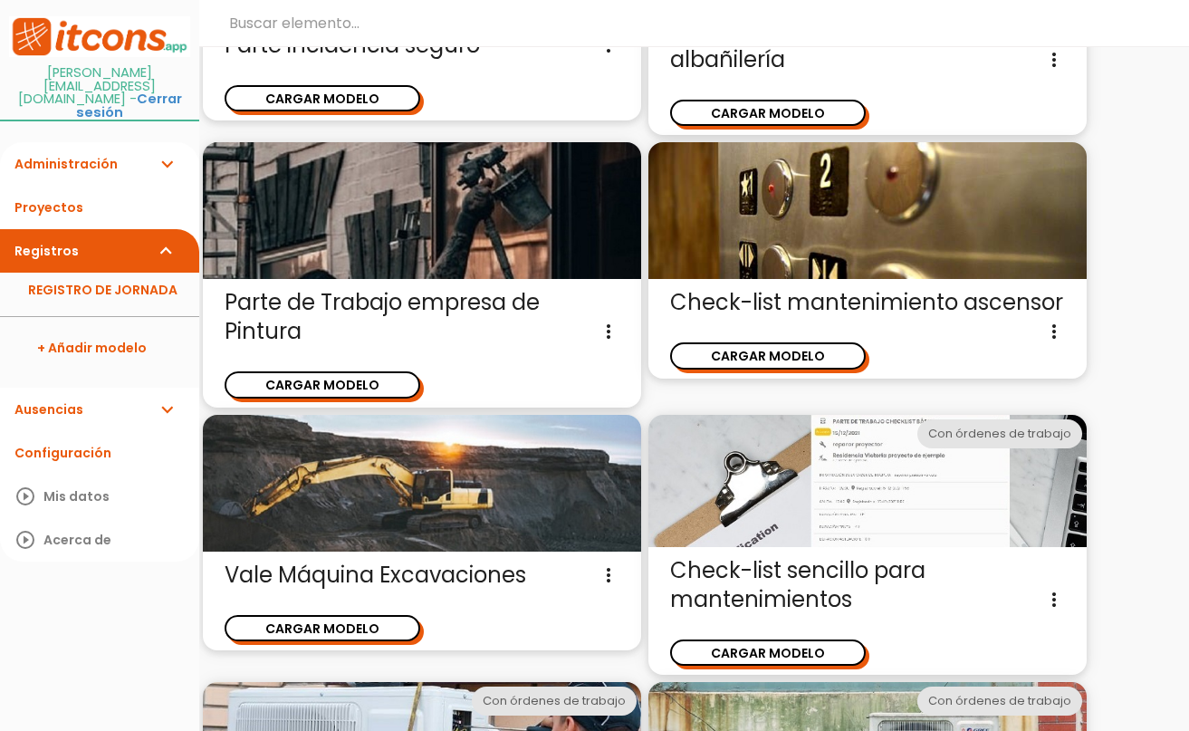
scroll to position [1583, 0]
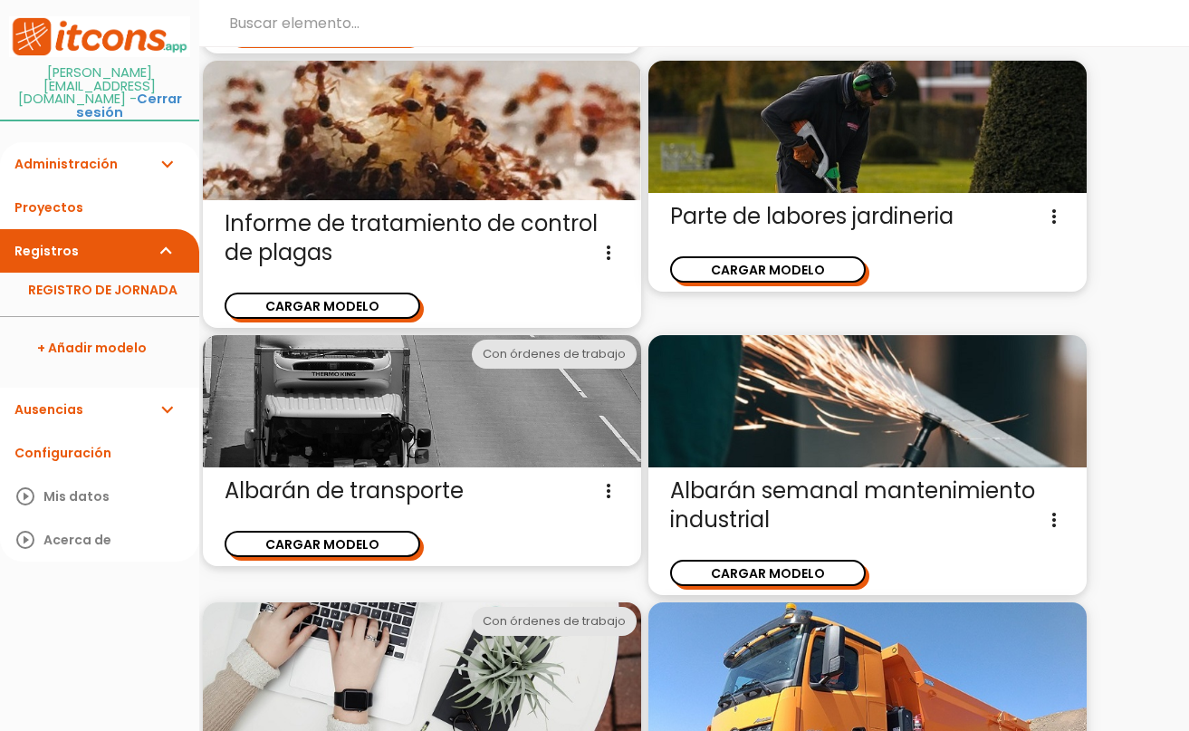
scroll to position [2452, 0]
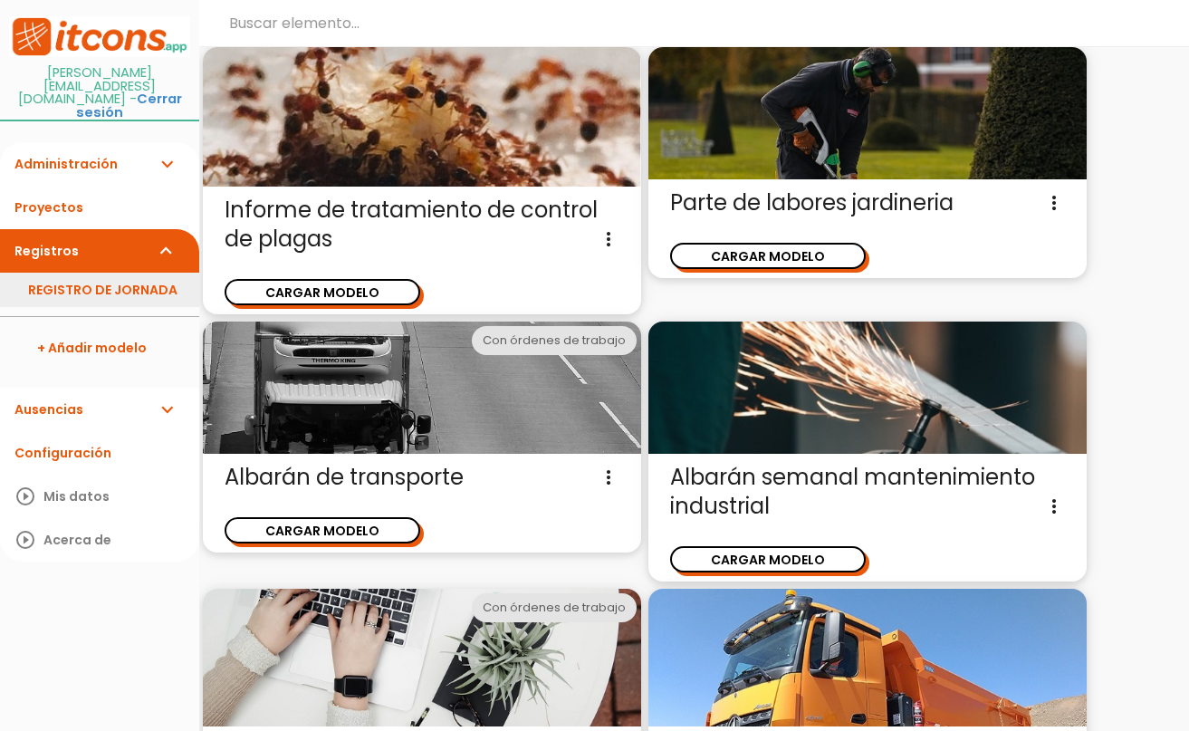
click at [81, 273] on link "REGISTRO DE JORNADA" at bounding box center [99, 290] width 199 height 34
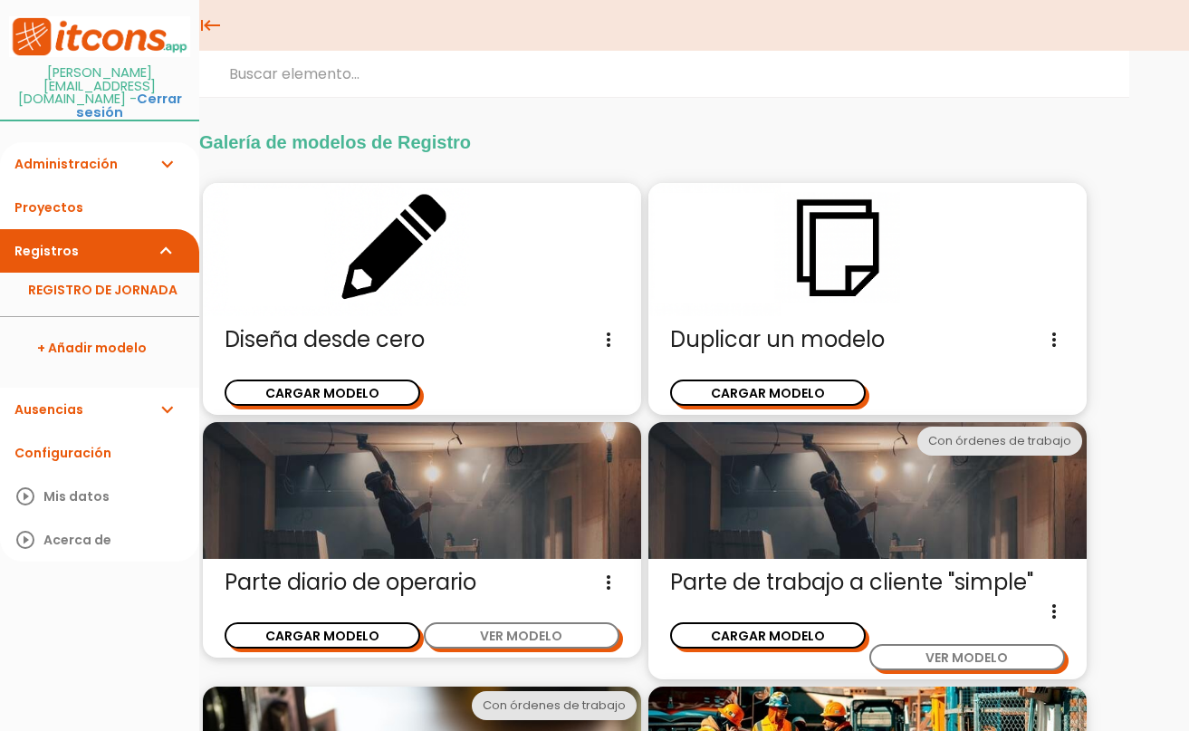
click at [127, 388] on link "Ausencias expand_more" at bounding box center [99, 409] width 199 height 43
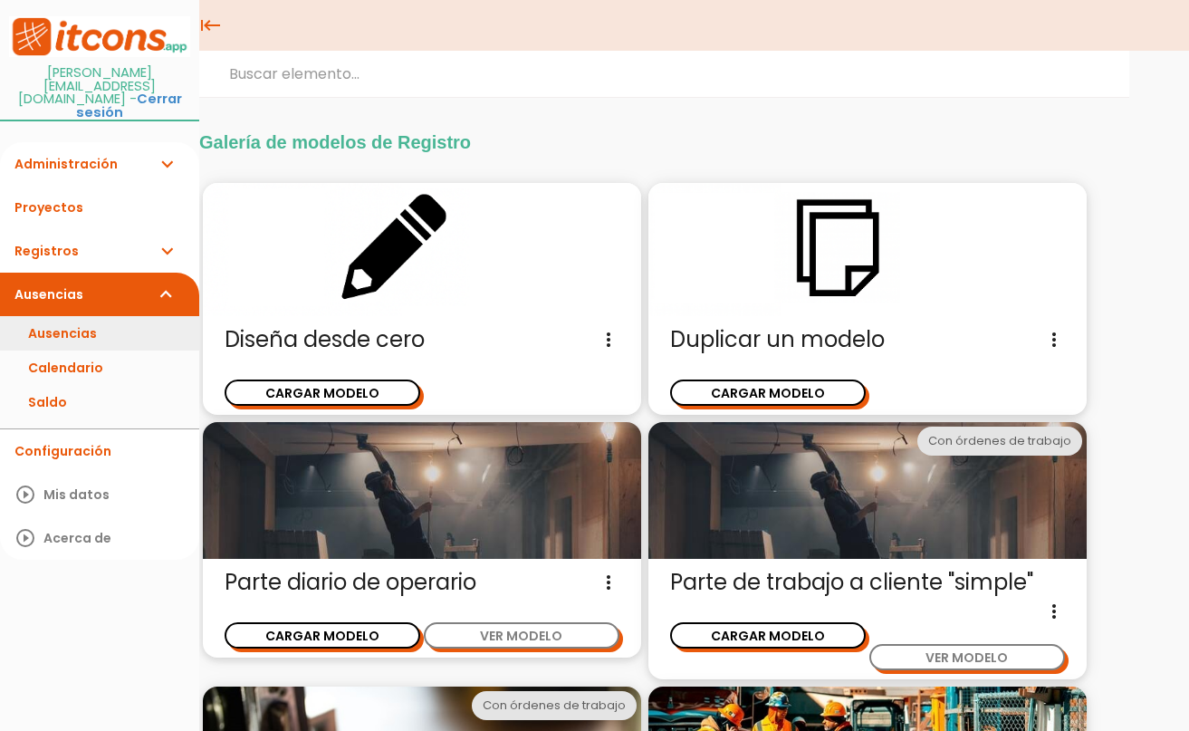
click at [111, 316] on link "Ausencias" at bounding box center [99, 333] width 199 height 34
